Goal: Task Accomplishment & Management: Manage account settings

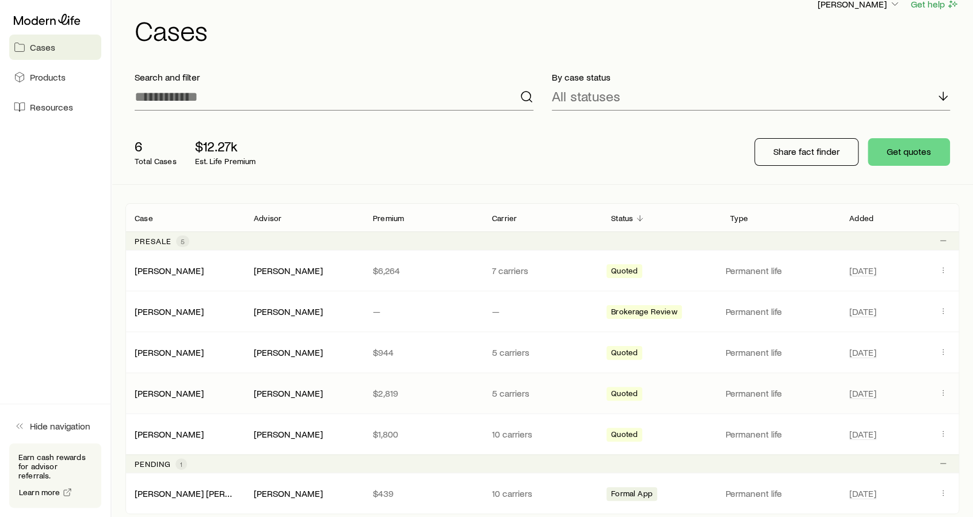
scroll to position [58, 0]
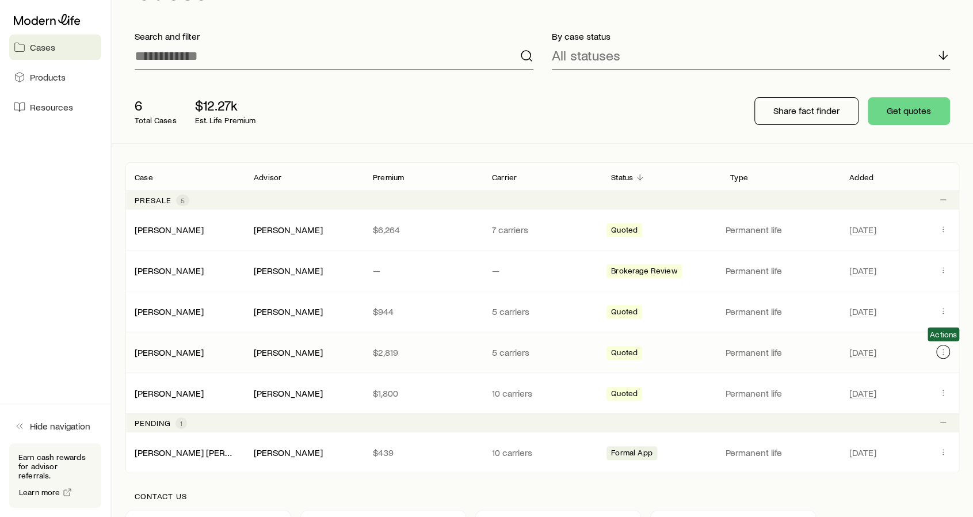
click at [946, 350] on icon "Client cases" at bounding box center [942, 351] width 9 height 9
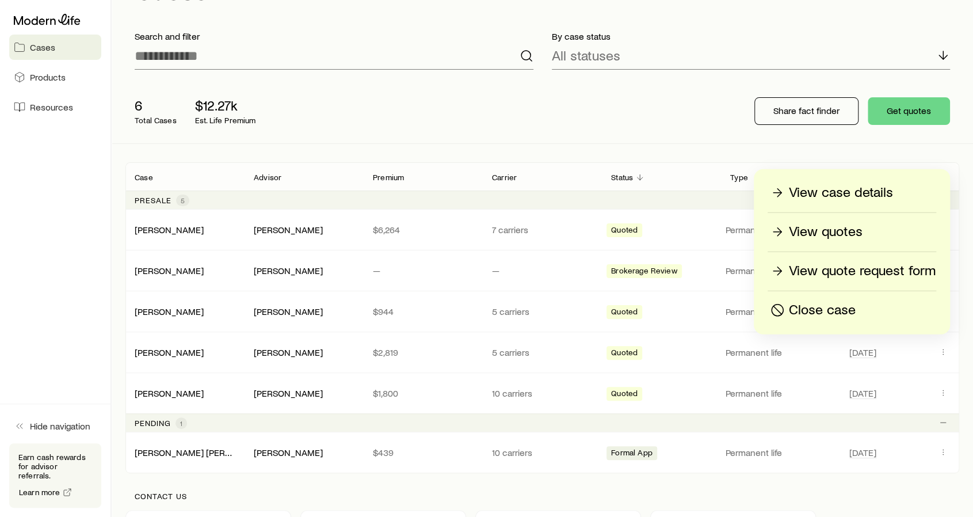
click at [841, 194] on p "View case details" at bounding box center [841, 193] width 104 height 18
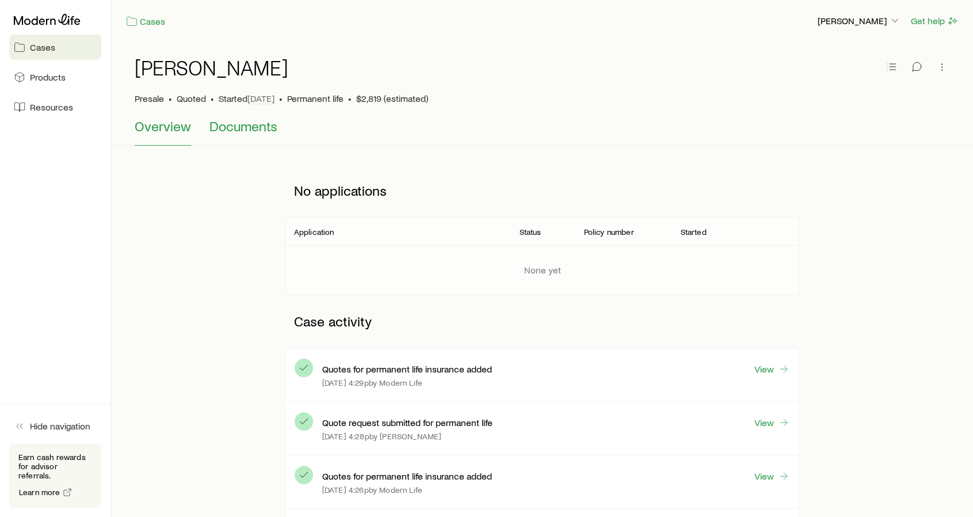
click at [257, 127] on span "Documents" at bounding box center [243, 126] width 68 height 16
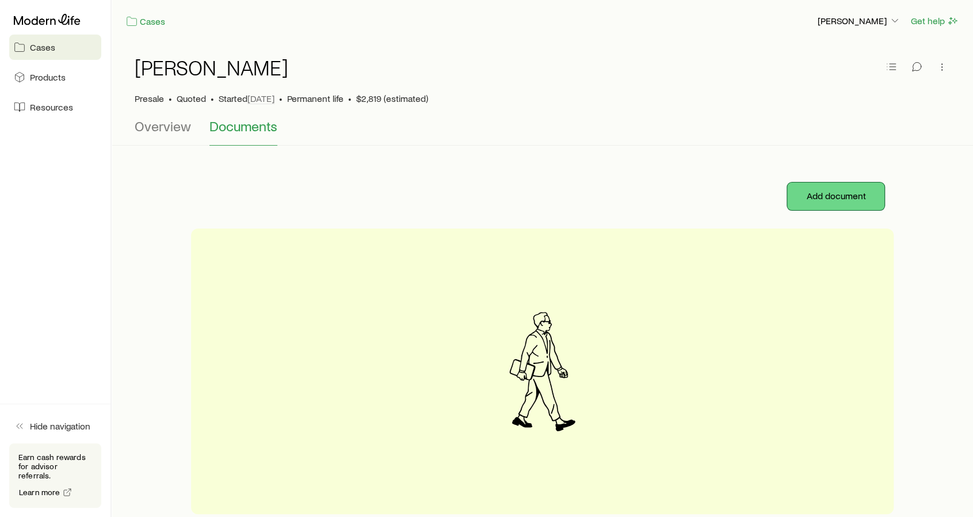
click at [826, 194] on button "Add document" at bounding box center [835, 196] width 97 height 28
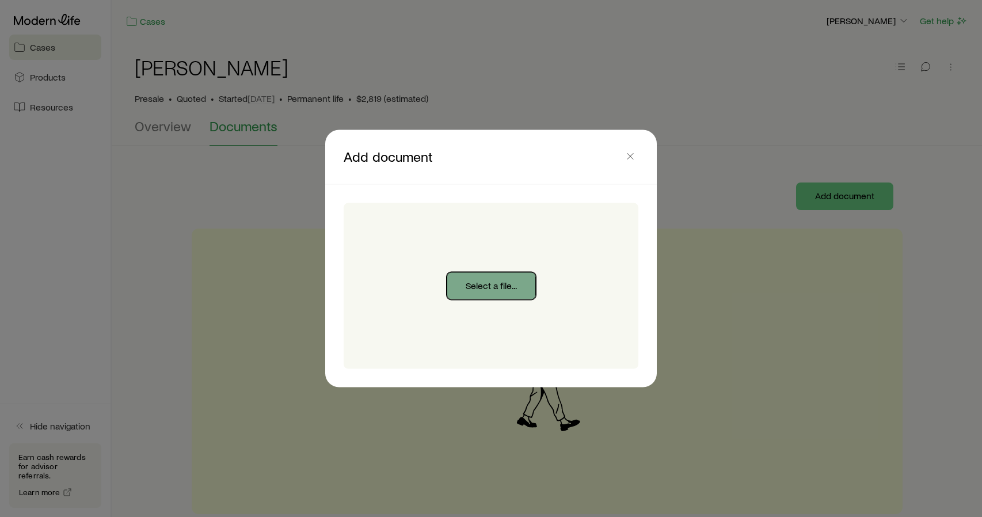
click at [500, 292] on button "Select a file..." at bounding box center [491, 286] width 89 height 28
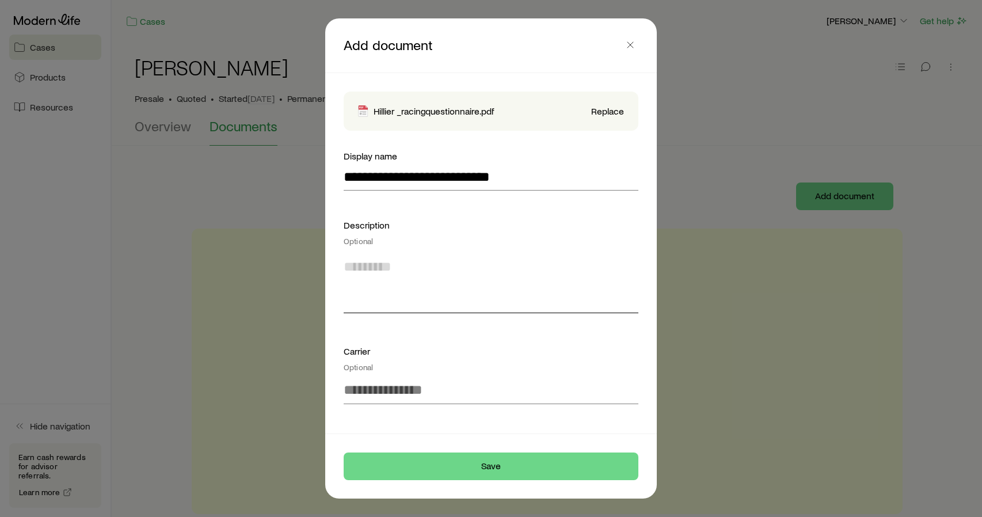
click at [467, 293] on textarea at bounding box center [491, 281] width 295 height 63
type textarea "**********"
click at [455, 401] on input at bounding box center [491, 390] width 295 height 28
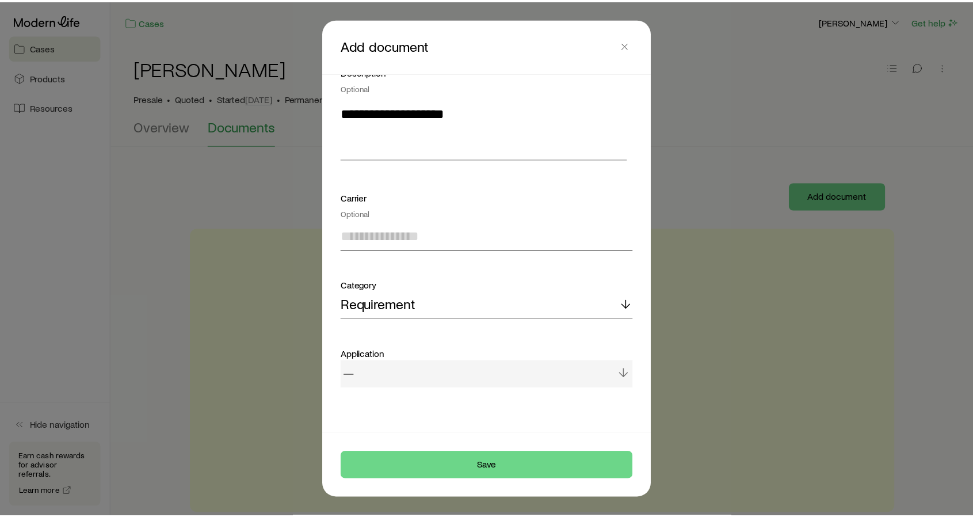
scroll to position [154, 0]
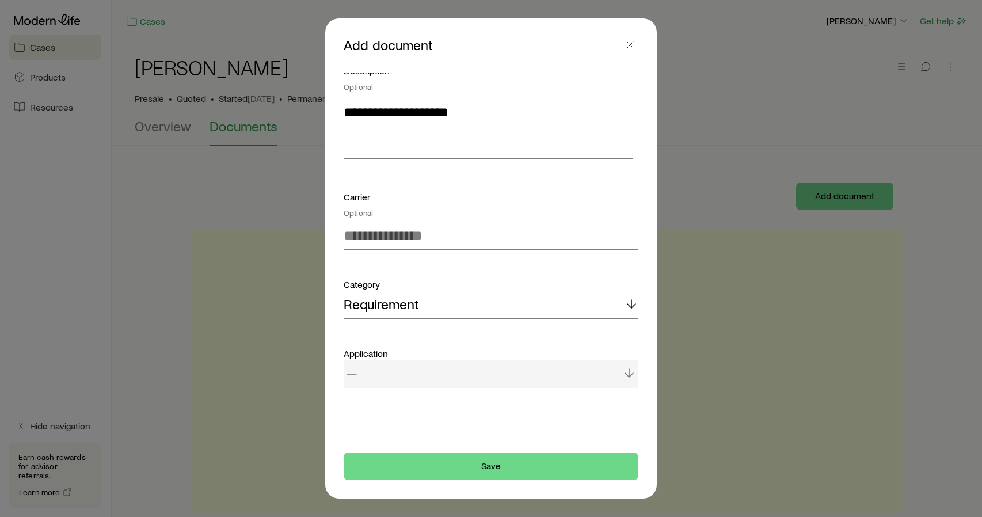
click at [474, 369] on div "—" at bounding box center [491, 374] width 295 height 28
click at [457, 464] on button "Save" at bounding box center [491, 466] width 295 height 28
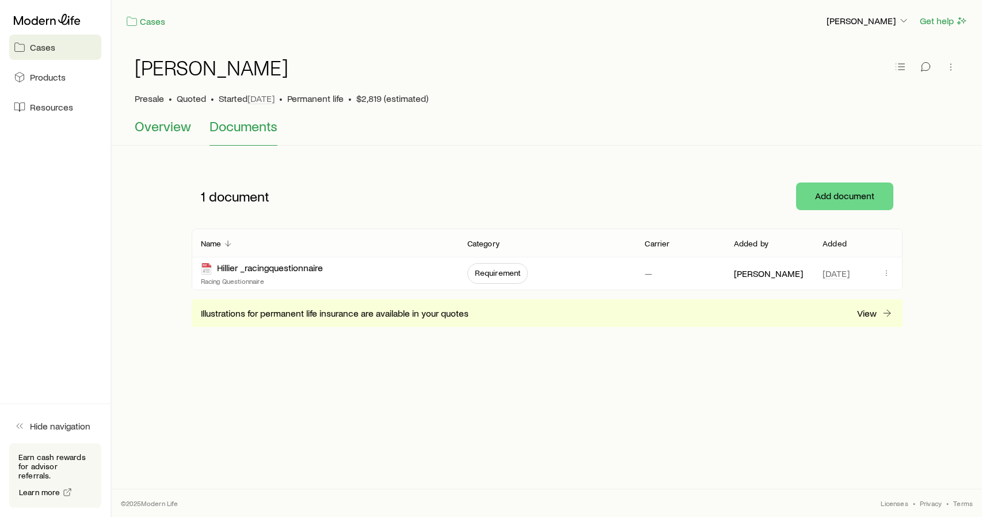
click at [167, 132] on span "Overview" at bounding box center [163, 126] width 56 height 16
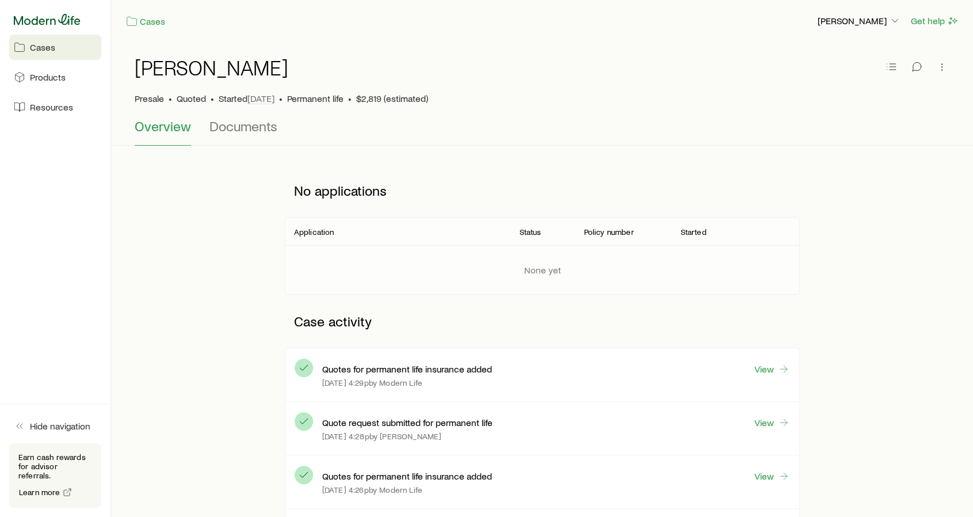
click at [57, 18] on icon at bounding box center [47, 20] width 67 height 12
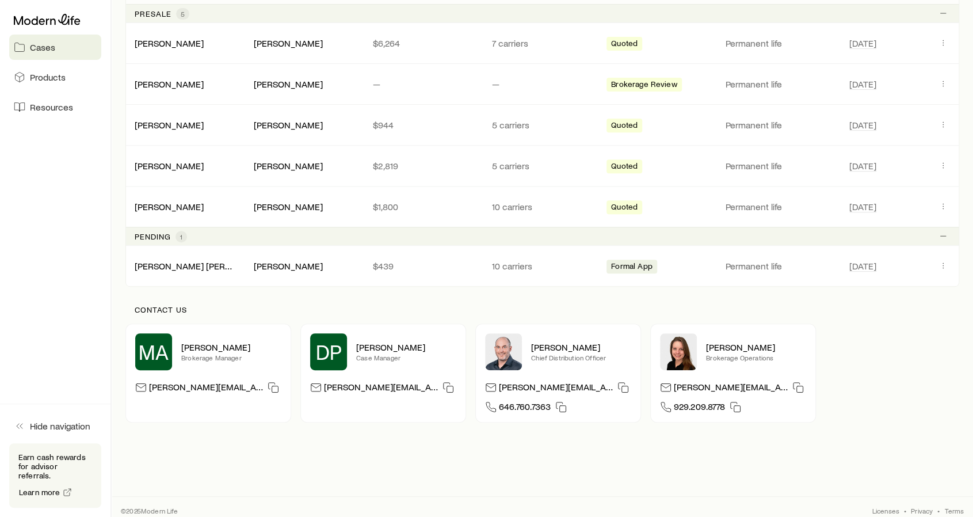
scroll to position [249, 0]
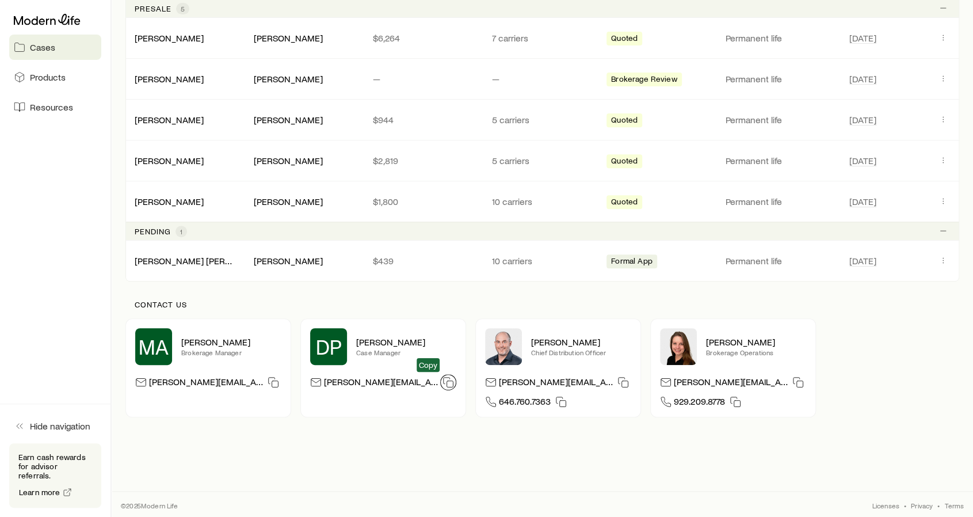
click at [447, 381] on rect "button" at bounding box center [450, 384] width 6 height 6
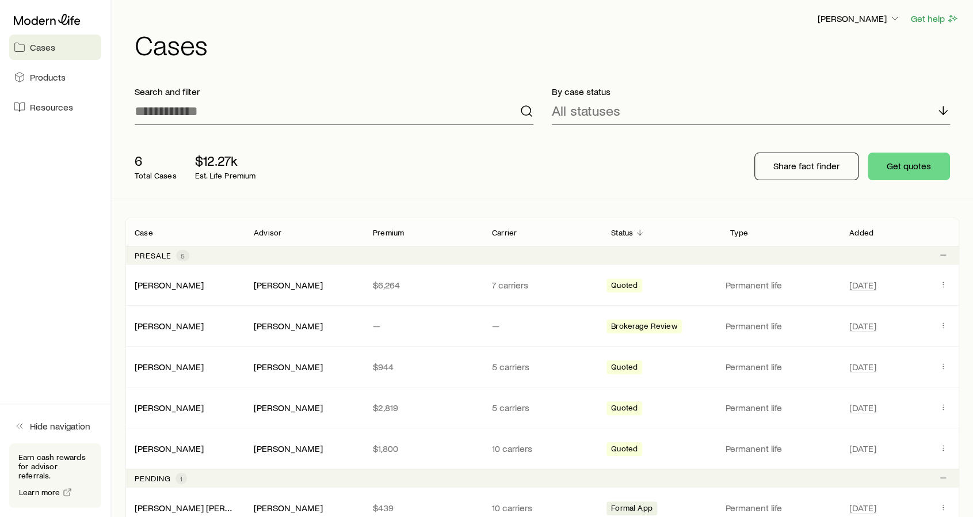
scroll to position [0, 0]
